Goal: Task Accomplishment & Management: Manage account settings

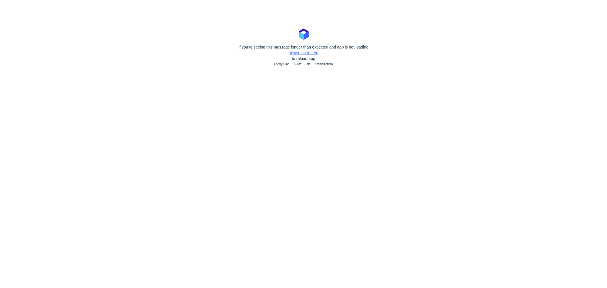
click at [314, 51] on link "please click here" at bounding box center [304, 52] width 30 height 5
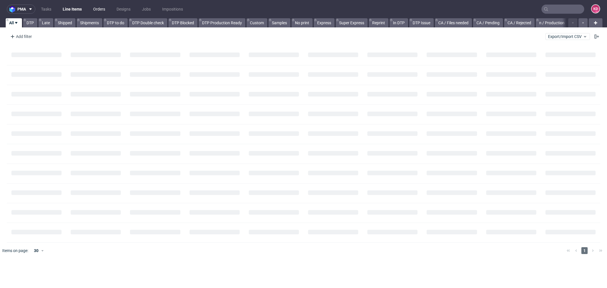
click at [106, 10] on link "Orders" at bounding box center [99, 9] width 19 height 9
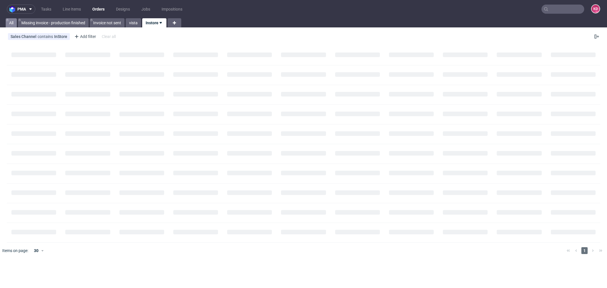
click at [8, 23] on link "All" at bounding box center [11, 22] width 11 height 9
click at [32, 39] on div "Add filter" at bounding box center [20, 36] width 25 height 9
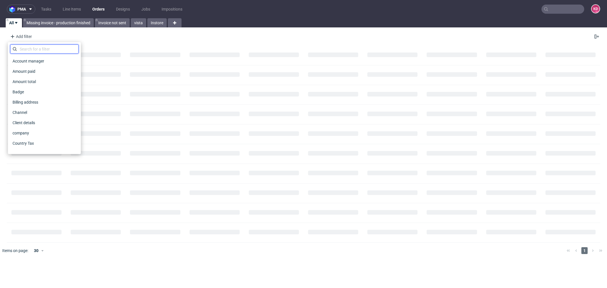
click at [33, 48] on input "text" at bounding box center [44, 48] width 68 height 9
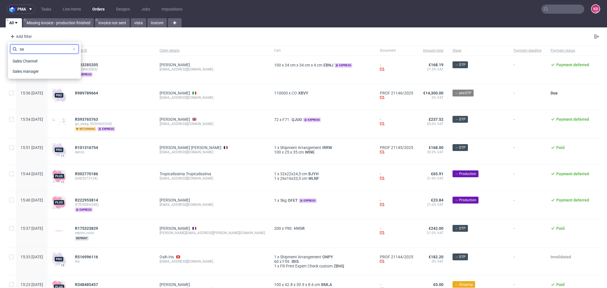
type input "s"
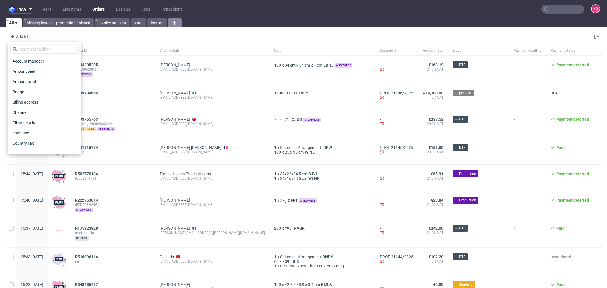
click at [178, 23] on icon at bounding box center [174, 22] width 7 height 7
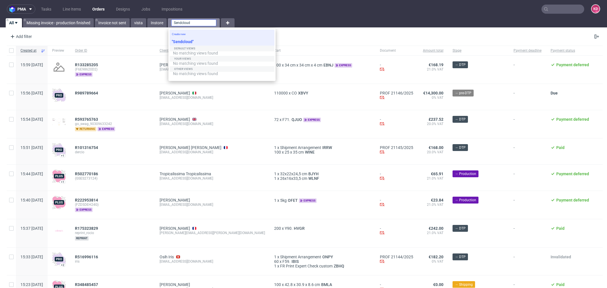
type input "Sendcloud"
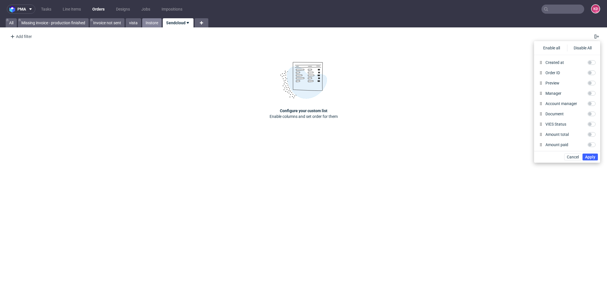
click at [156, 23] on link "Instore" at bounding box center [151, 22] width 19 height 9
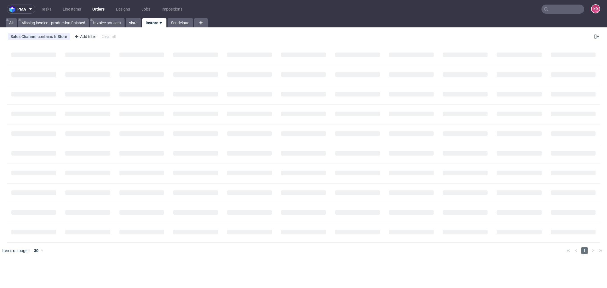
click at [161, 23] on icon at bounding box center [161, 23] width 5 height 5
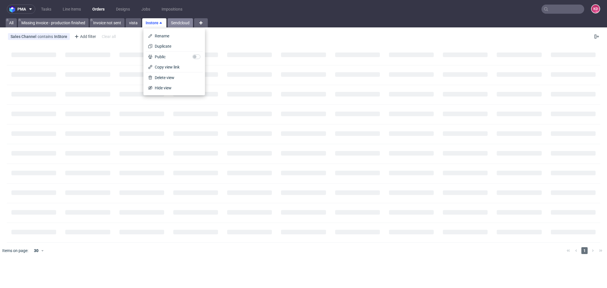
click at [179, 23] on link "Sendcloud" at bounding box center [180, 22] width 25 height 9
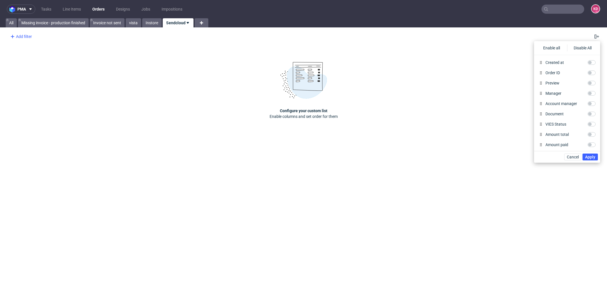
click at [27, 35] on div "Add filter" at bounding box center [20, 36] width 25 height 9
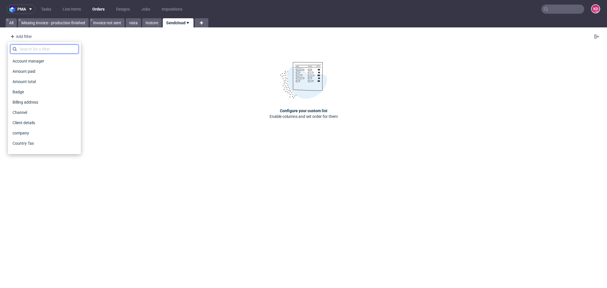
click at [36, 46] on input "text" at bounding box center [44, 48] width 68 height 9
type input "s"
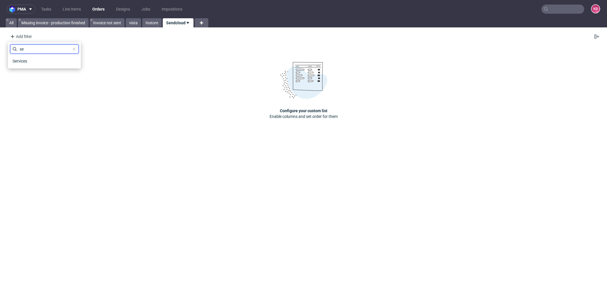
type input "s"
type input "sales"
click at [39, 60] on span "Sales Channel" at bounding box center [25, 61] width 31 height 8
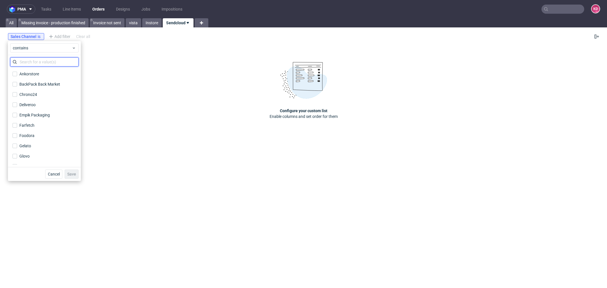
click at [38, 58] on input "text" at bounding box center [44, 61] width 68 height 9
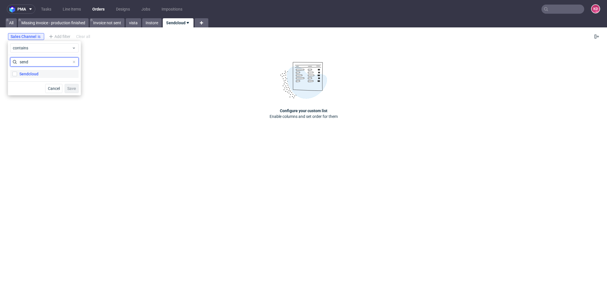
type input "send"
click at [44, 78] on label "Sendcloud" at bounding box center [44, 74] width 68 height 8
click at [17, 76] on input "Sendcloud" at bounding box center [15, 74] width 5 height 5
checkbox input "true"
click at [80, 90] on div "Cancel Save" at bounding box center [44, 88] width 73 height 14
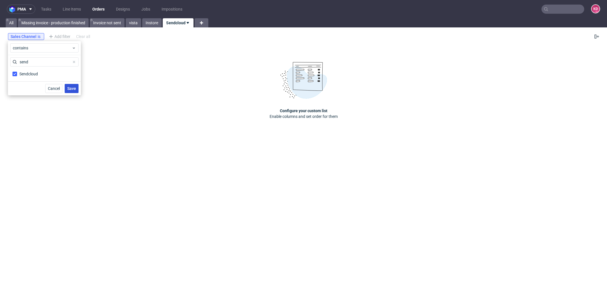
click at [72, 88] on span "Save" at bounding box center [71, 88] width 9 height 4
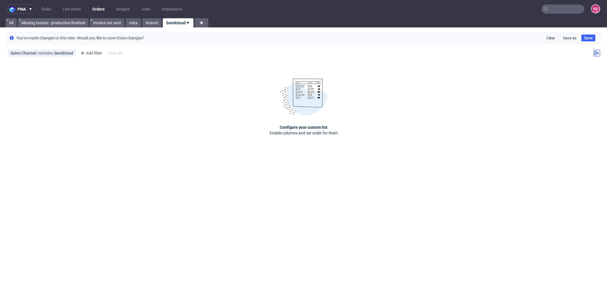
click at [597, 54] on icon at bounding box center [597, 53] width 5 height 5
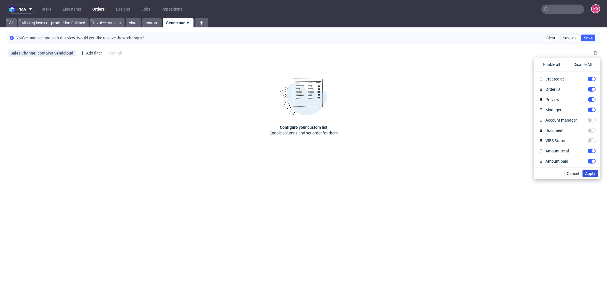
click at [593, 173] on span "Apply" at bounding box center [590, 173] width 10 height 4
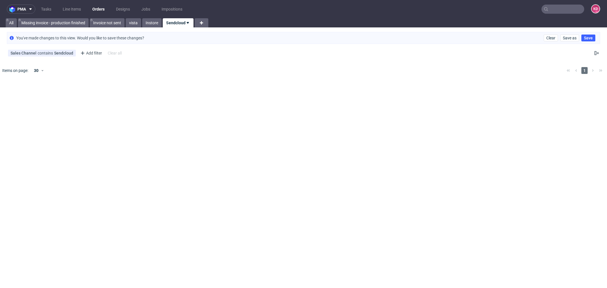
click at [595, 37] on div "You've made changes to this view. Would you like to save these changes? Clear S…" at bounding box center [303, 38] width 607 height 17
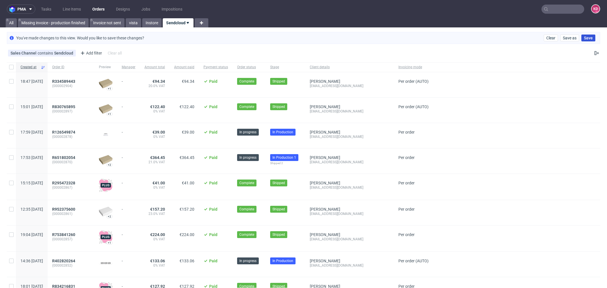
click at [585, 39] on span "Save" at bounding box center [588, 38] width 9 height 4
